Goal: Information Seeking & Learning: Learn about a topic

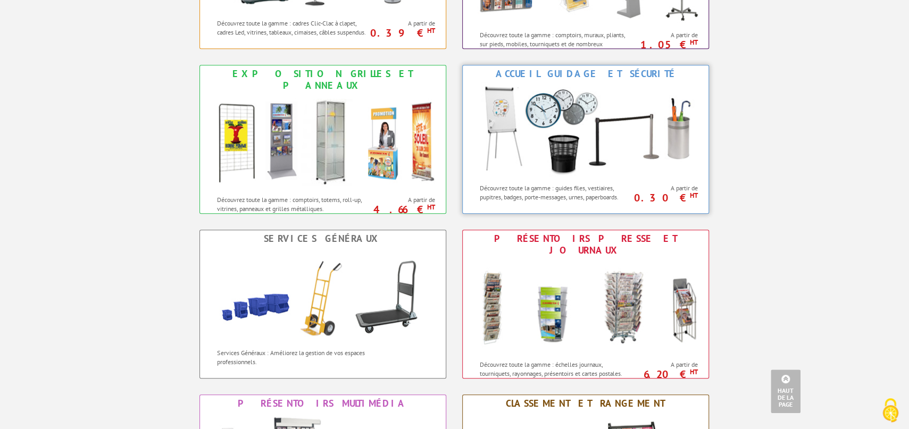
scroll to position [877, 0]
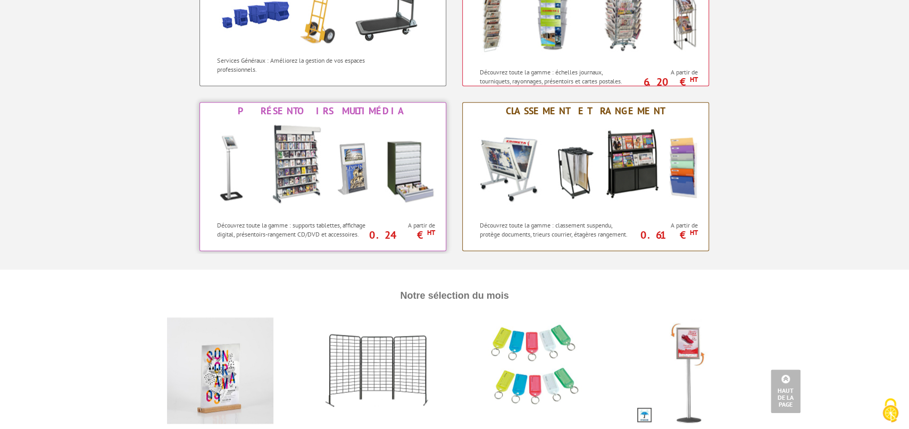
click at [350, 195] on img at bounding box center [323, 168] width 234 height 96
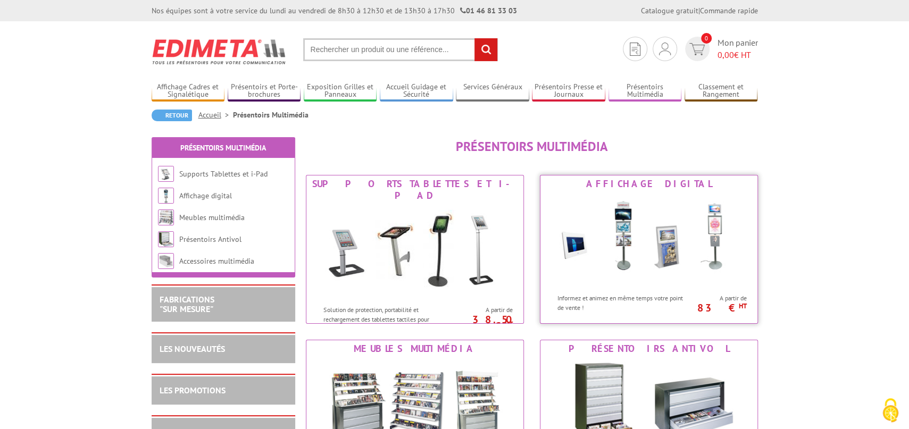
click at [654, 241] on img at bounding box center [648, 240] width 197 height 96
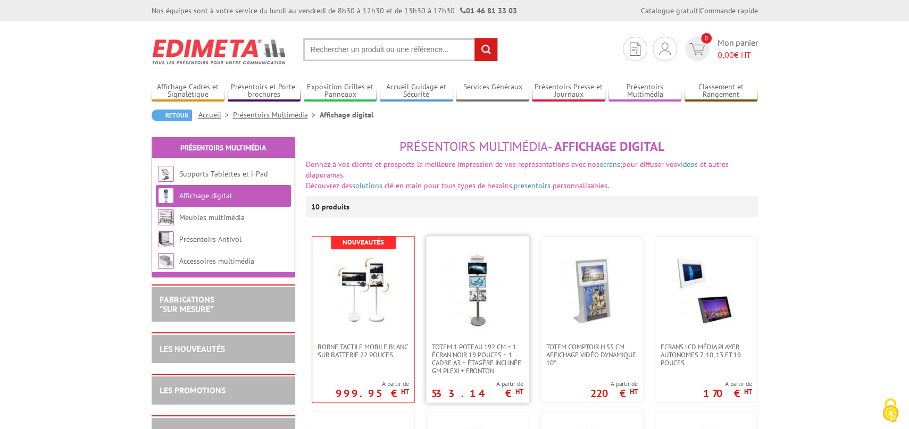
click at [477, 318] on img at bounding box center [477, 290] width 74 height 74
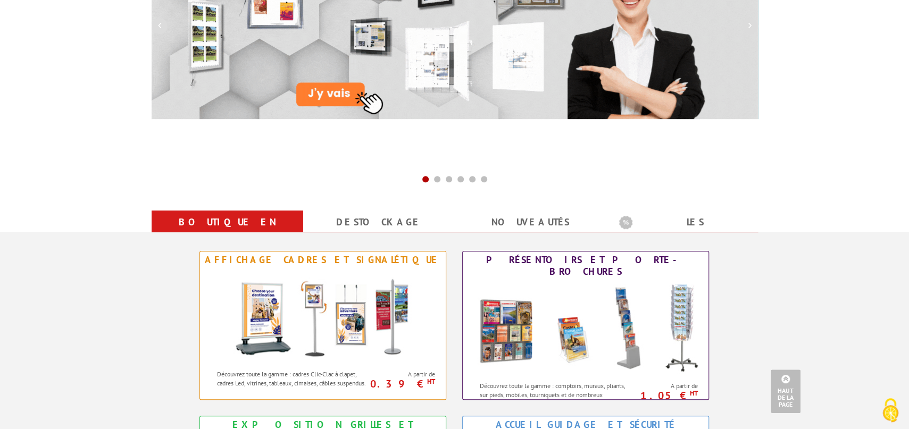
scroll to position [468, 0]
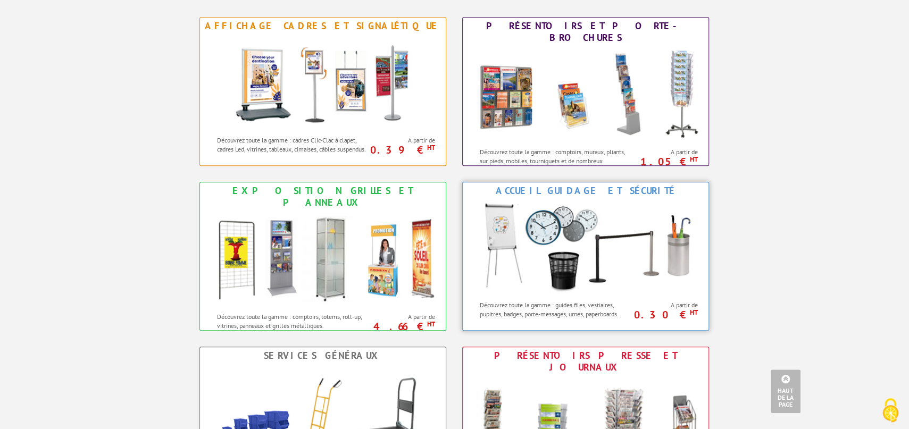
click at [617, 243] on img at bounding box center [585, 247] width 234 height 96
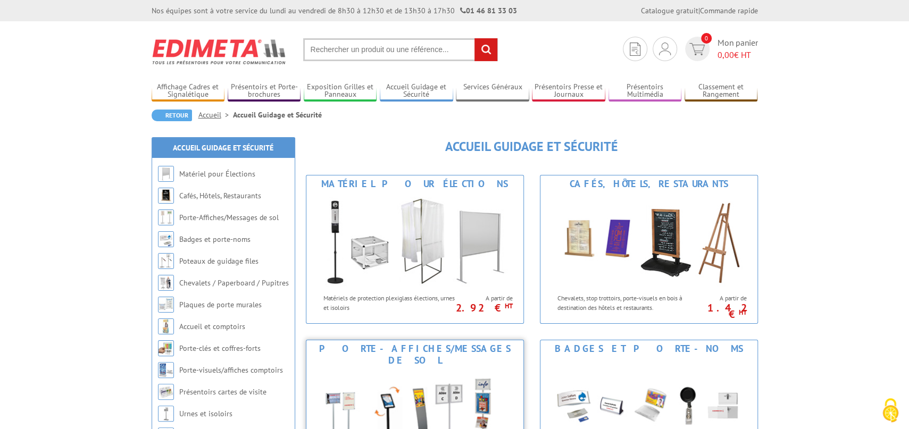
click at [438, 373] on img at bounding box center [414, 417] width 197 height 96
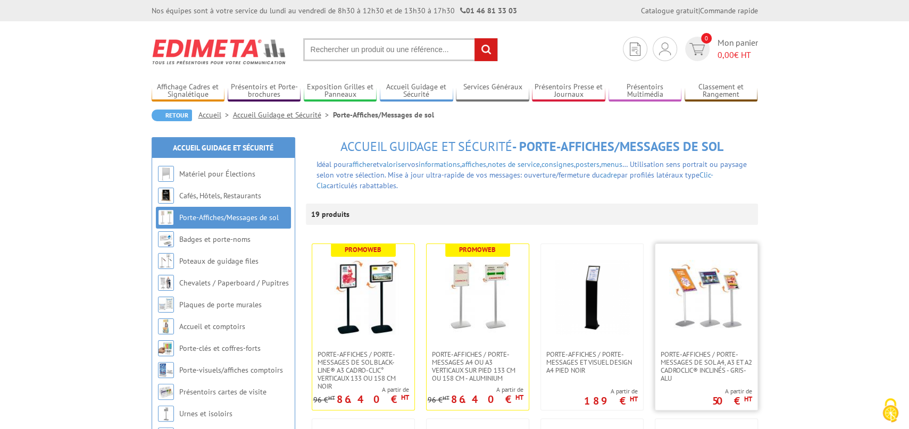
click at [704, 307] on img at bounding box center [706, 297] width 74 height 74
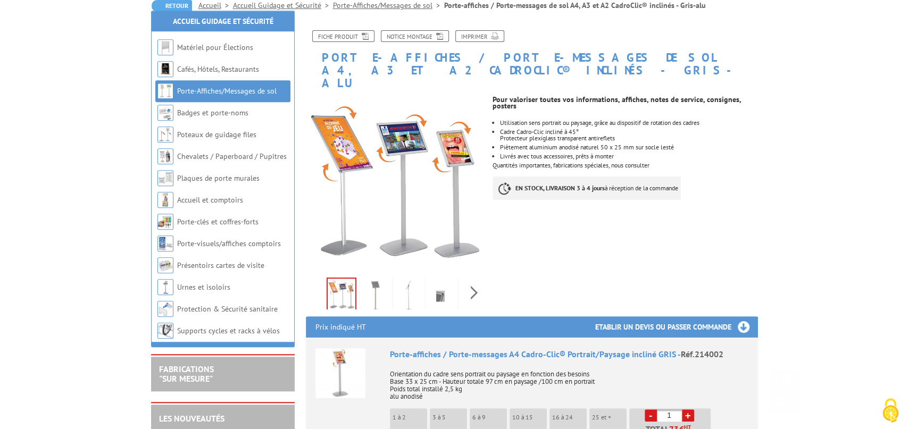
scroll to position [351, 0]
